Goal: Information Seeking & Learning: Compare options

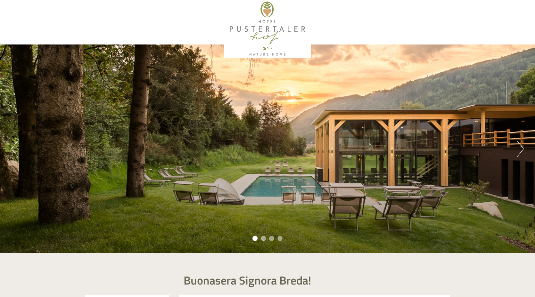
scroll to position [2, 0]
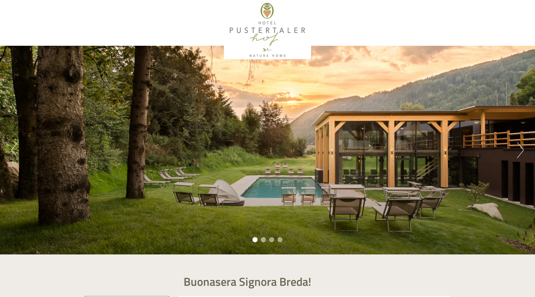
click at [425, 149] on button "Next" at bounding box center [520, 150] width 7 height 16
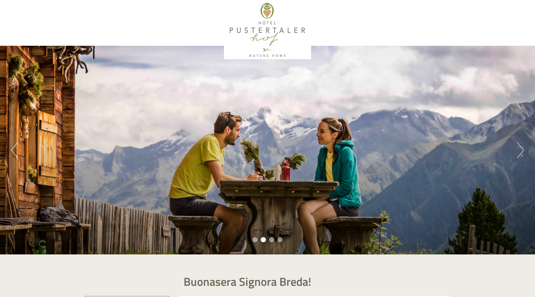
click at [425, 149] on button "Next" at bounding box center [520, 150] width 7 height 16
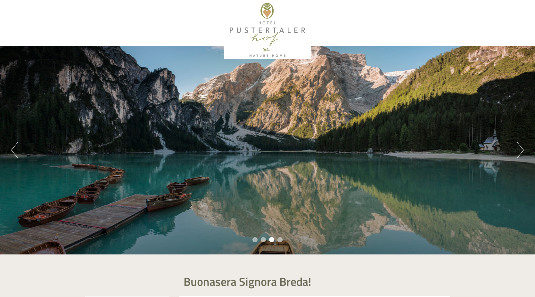
click at [425, 149] on button "Next" at bounding box center [520, 150] width 7 height 16
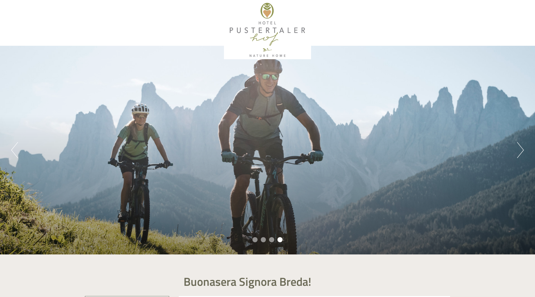
click at [425, 149] on button "Next" at bounding box center [520, 150] width 7 height 16
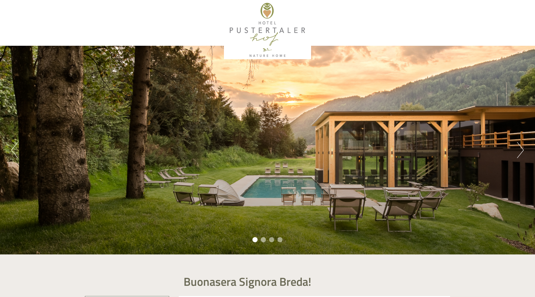
click at [425, 149] on button "Next" at bounding box center [520, 150] width 7 height 16
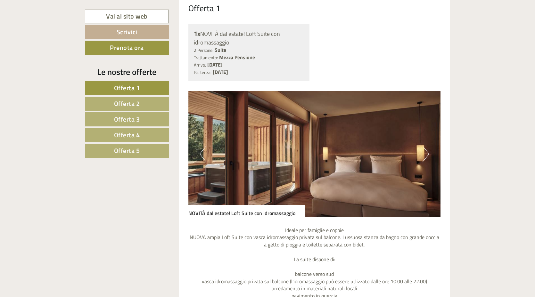
scroll to position [526, 0]
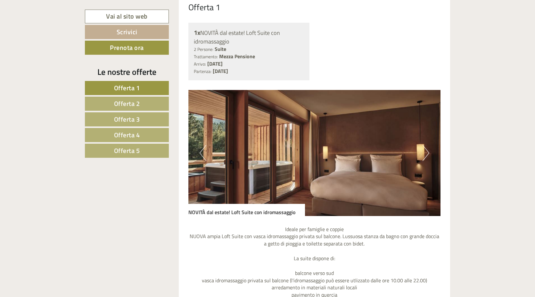
click at [425, 156] on button "Next" at bounding box center [426, 153] width 7 height 16
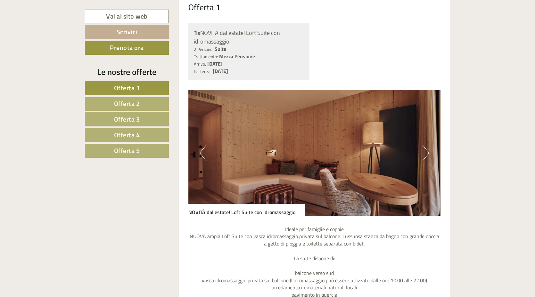
click at [123, 103] on span "Offerta 2" at bounding box center [127, 104] width 26 height 10
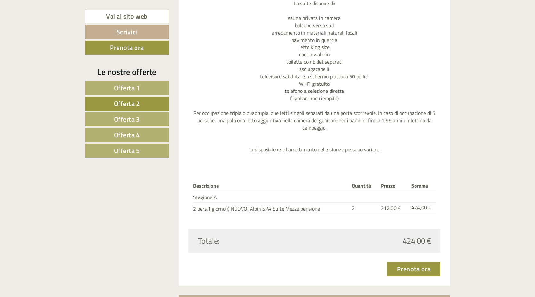
scroll to position [773, 0]
click at [139, 111] on link "Offerta 2" at bounding box center [127, 104] width 84 height 14
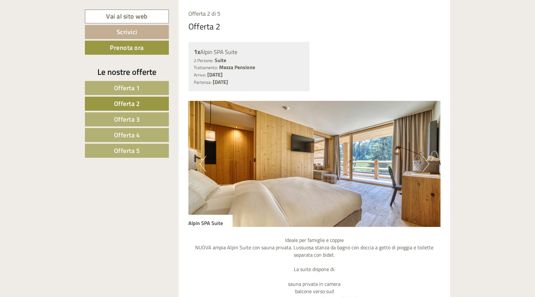
click at [139, 115] on span "Offerta 3" at bounding box center [127, 119] width 26 height 10
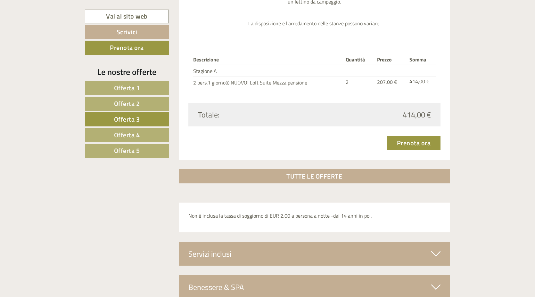
scroll to position [889, 0]
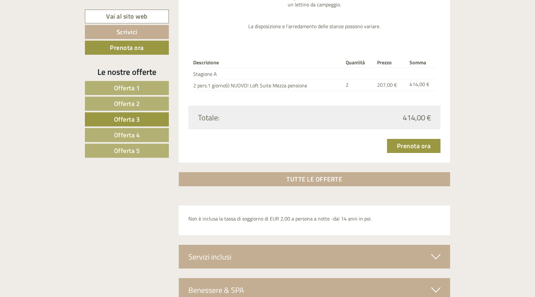
click at [139, 130] on span "Offerta 4" at bounding box center [127, 135] width 26 height 10
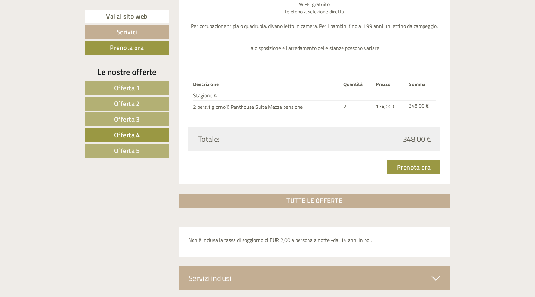
scroll to position [888, 0]
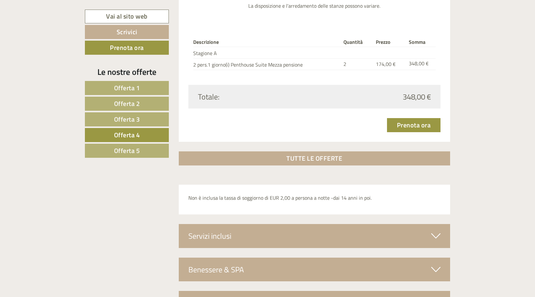
click at [145, 149] on link "Offerta 5" at bounding box center [127, 151] width 84 height 14
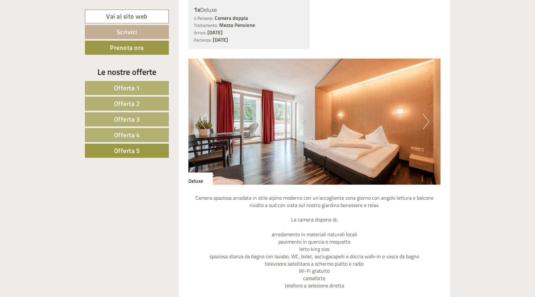
scroll to position [546, 0]
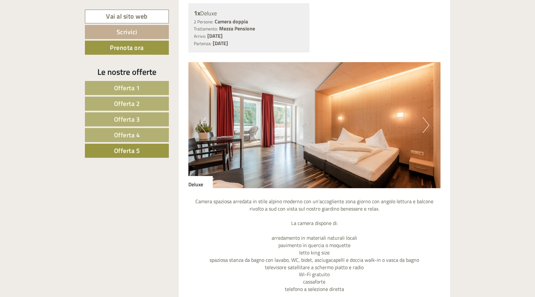
click at [425, 130] on button "Next" at bounding box center [426, 125] width 7 height 16
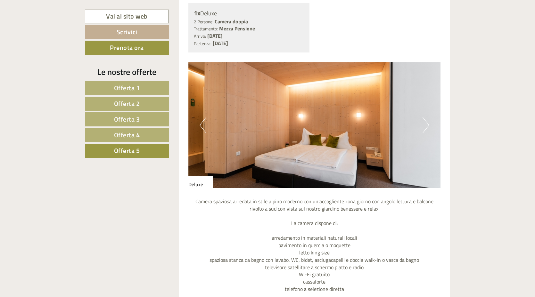
click at [425, 130] on button "Next" at bounding box center [426, 125] width 7 height 16
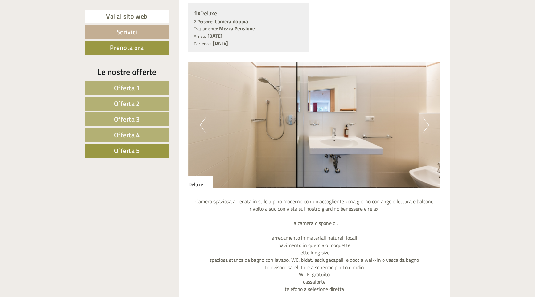
click at [425, 130] on button "Next" at bounding box center [426, 125] width 7 height 16
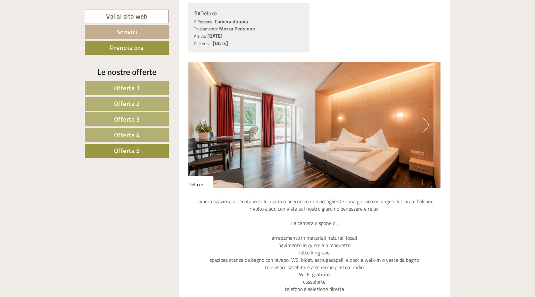
click at [138, 137] on span "Offerta 4" at bounding box center [127, 135] width 26 height 10
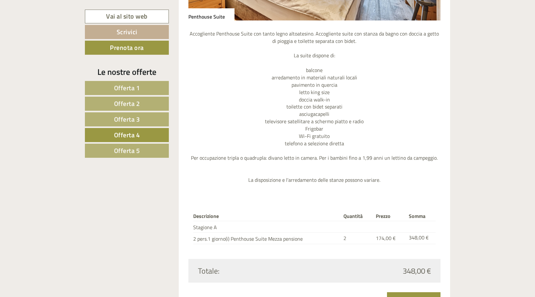
scroll to position [714, 0]
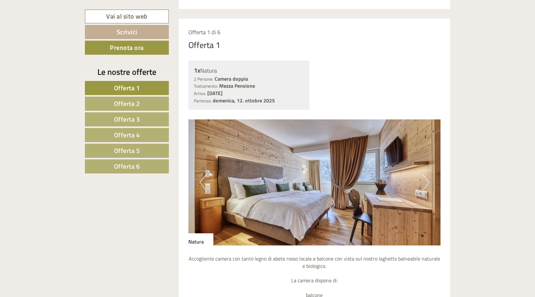
scroll to position [491, 0]
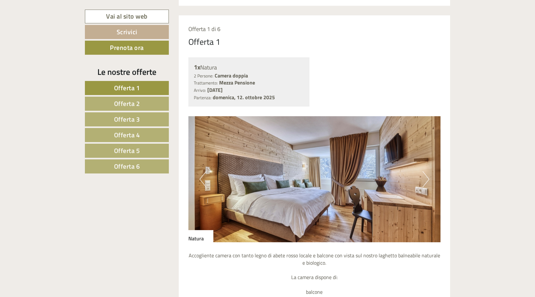
click at [143, 104] on link "Offerta 2" at bounding box center [127, 104] width 84 height 14
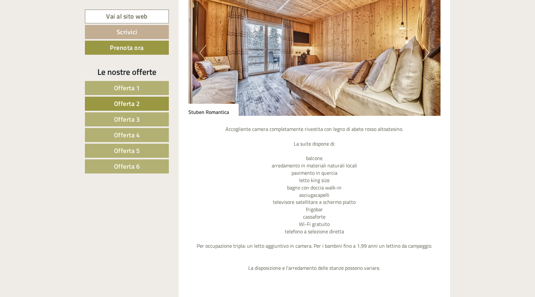
scroll to position [616, 0]
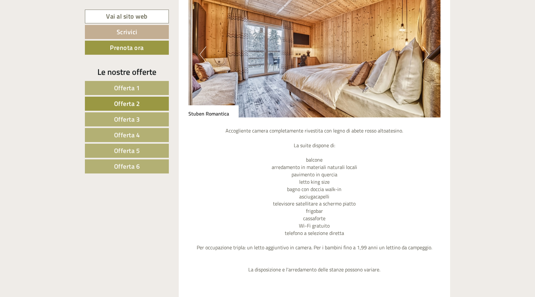
click at [134, 119] on span "Offerta 3" at bounding box center [127, 119] width 26 height 10
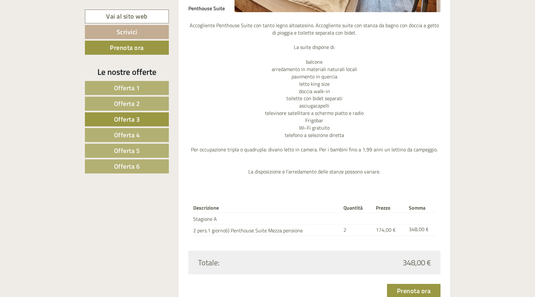
scroll to position [728, 0]
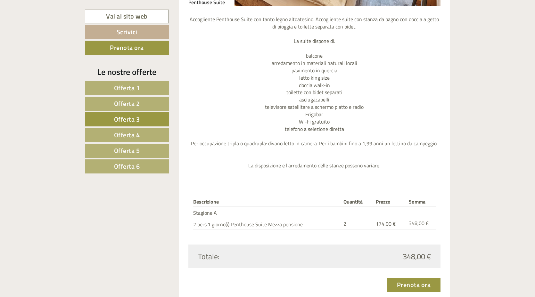
click at [141, 138] on link "Offerta 4" at bounding box center [127, 135] width 84 height 14
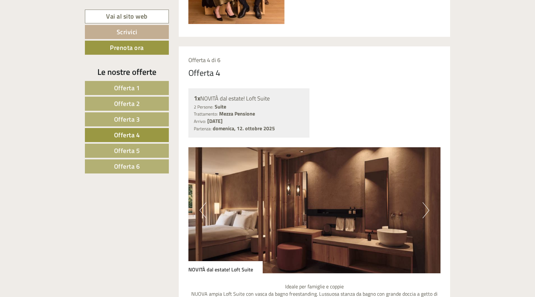
click at [127, 89] on span "Offerta 1" at bounding box center [127, 88] width 26 height 10
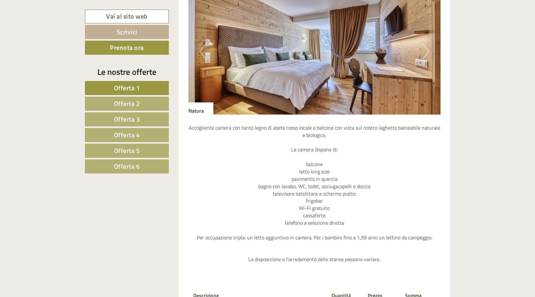
scroll to position [551, 0]
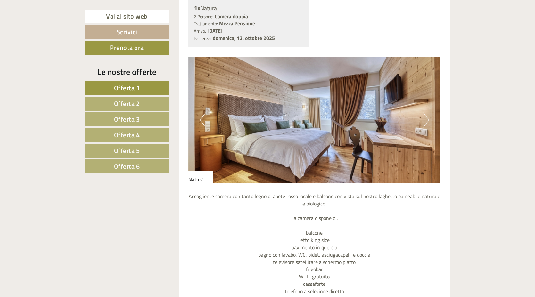
click at [431, 119] on img at bounding box center [314, 120] width 252 height 126
click at [427, 120] on button "Next" at bounding box center [426, 120] width 7 height 16
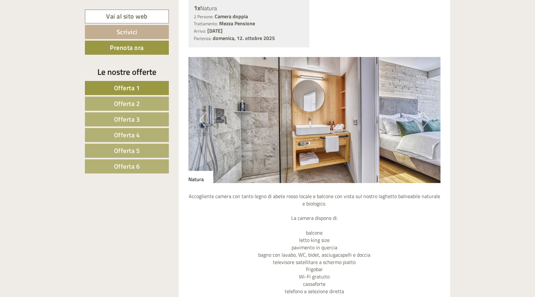
click at [125, 107] on span "Offerta 2" at bounding box center [127, 104] width 26 height 10
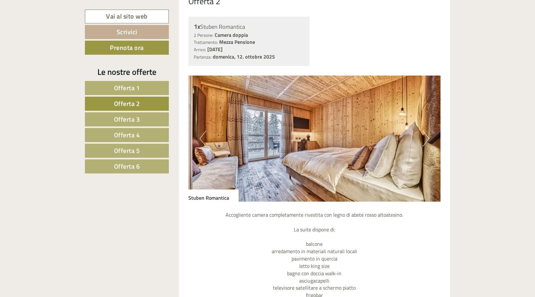
scroll to position [522, 0]
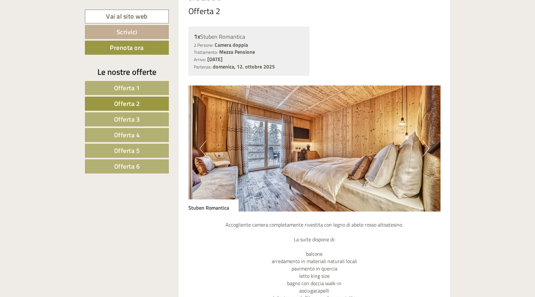
click at [429, 148] on button "Next" at bounding box center [426, 149] width 7 height 16
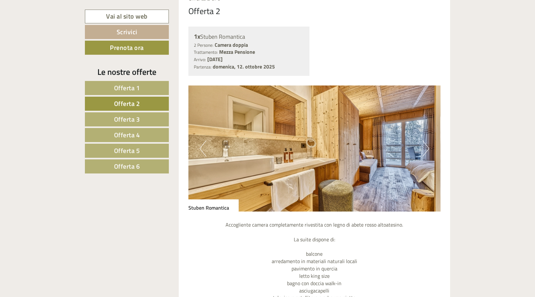
click at [429, 148] on button "Next" at bounding box center [426, 149] width 7 height 16
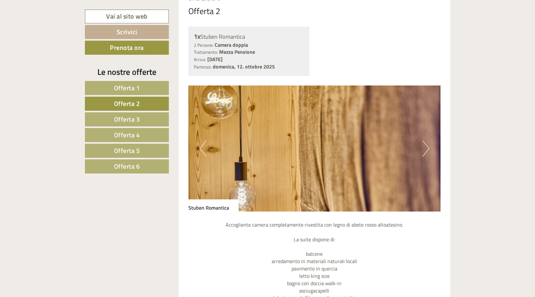
click at [429, 148] on button "Next" at bounding box center [426, 149] width 7 height 16
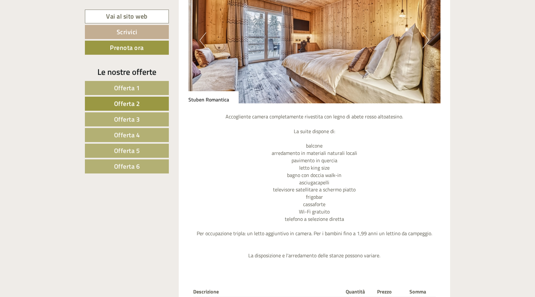
scroll to position [632, 0]
